Goal: Task Accomplishment & Management: Use online tool/utility

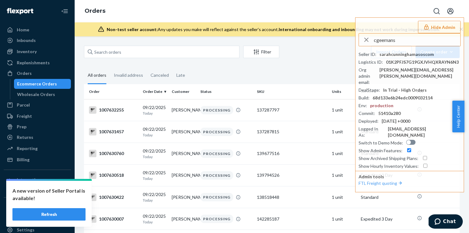
scroll to position [2180, 0]
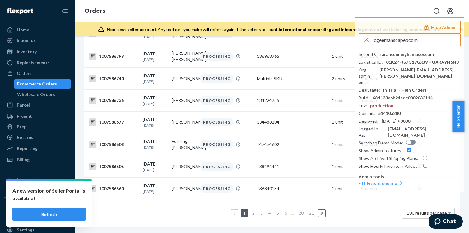
type input "cgeemanscapedcom"
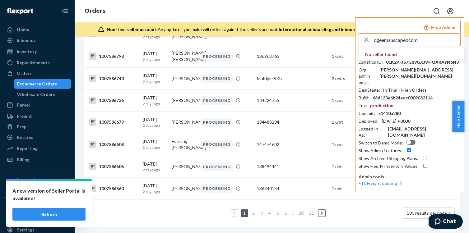
click at [365, 41] on icon "button" at bounding box center [366, 40] width 7 height 12
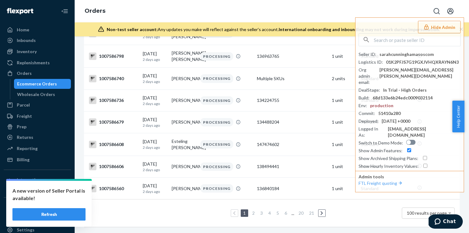
click at [31, 216] on button "Refresh" at bounding box center [48, 214] width 73 height 12
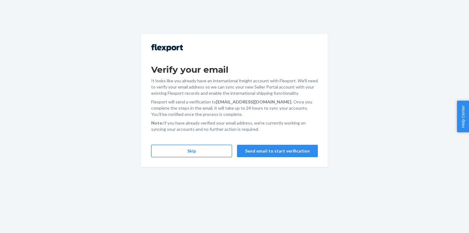
click at [184, 154] on button "Skip" at bounding box center [191, 151] width 81 height 12
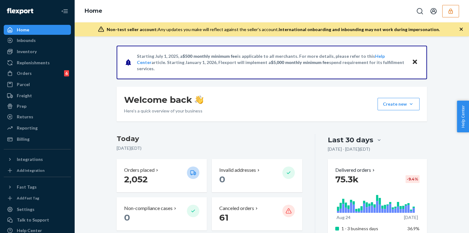
click at [446, 13] on button "button" at bounding box center [450, 11] width 17 height 12
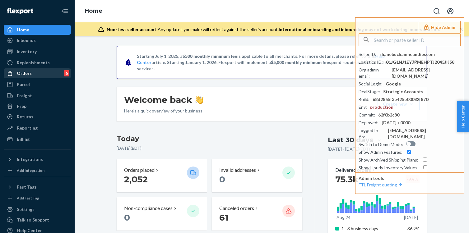
click at [16, 73] on div at bounding box center [12, 73] width 10 height 6
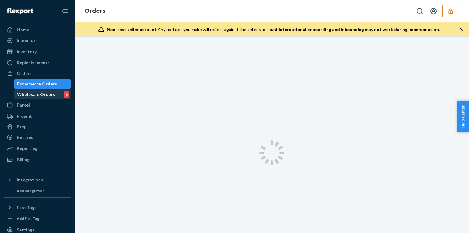
click at [35, 97] on div "Wholesale Orders" at bounding box center [36, 94] width 38 height 6
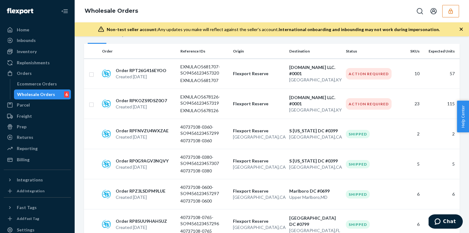
scroll to position [58, 0]
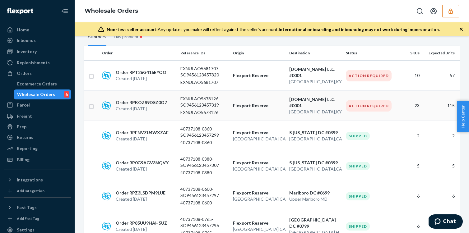
click at [284, 109] on td "Flexport Reserve" at bounding box center [258, 106] width 56 height 30
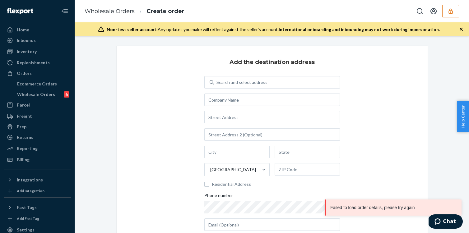
scroll to position [99, 0]
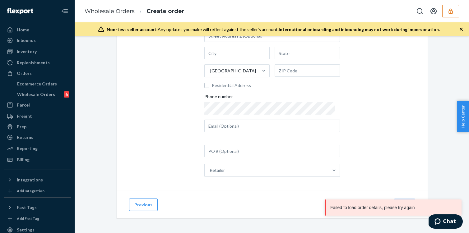
click at [378, 120] on div "Add the destination address Search and select address [GEOGRAPHIC_DATA] Residen…" at bounding box center [272, 69] width 311 height 244
